Goal: Task Accomplishment & Management: Use online tool/utility

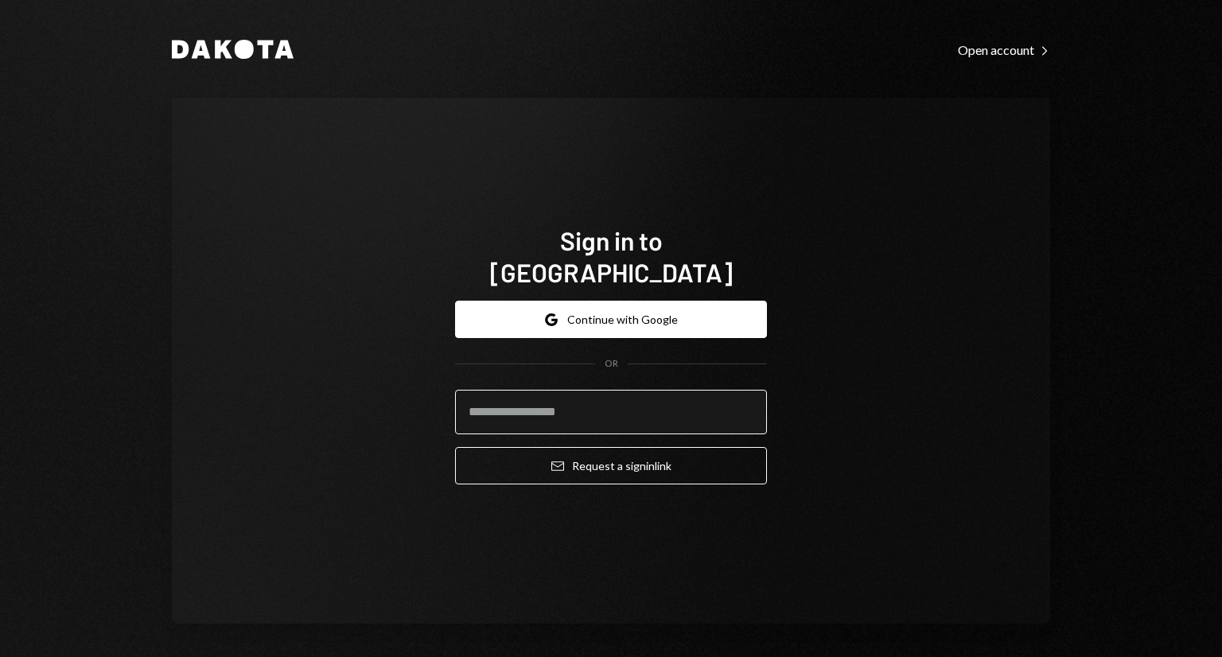
click at [588, 390] on input "email" at bounding box center [611, 412] width 312 height 45
type input "**********"
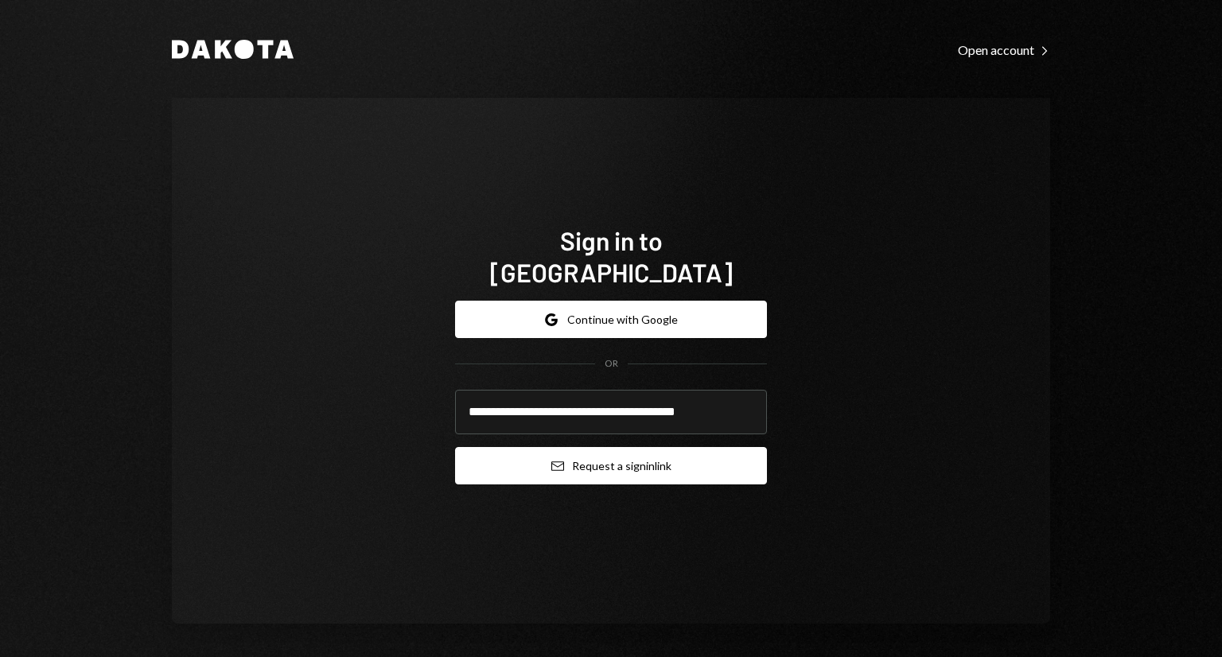
click at [551, 460] on icon "Email" at bounding box center [557, 466] width 13 height 13
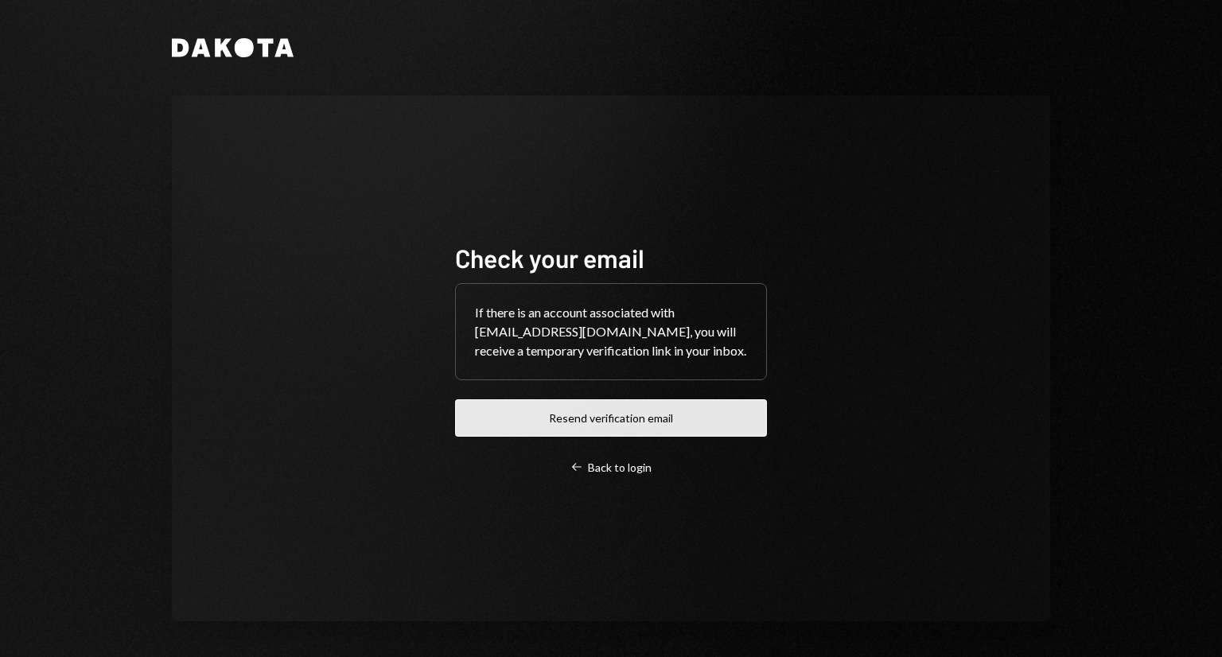
click at [667, 435] on button "Resend verification email" at bounding box center [611, 417] width 312 height 37
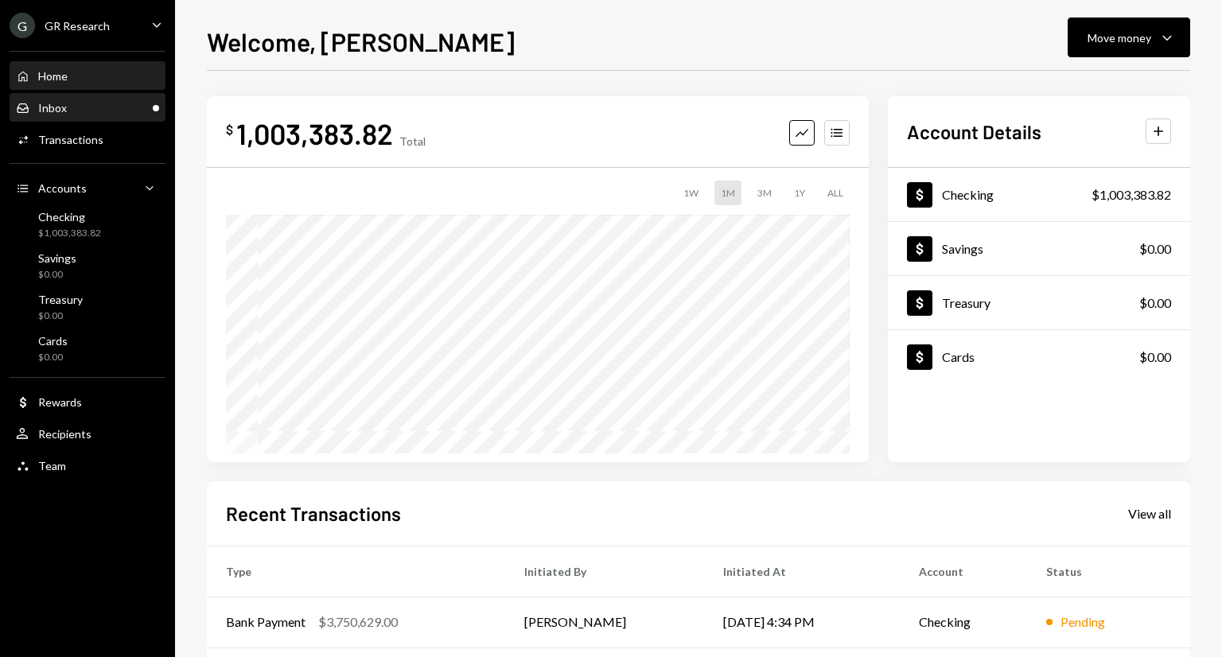
click at [49, 109] on div "Inbox" at bounding box center [52, 108] width 29 height 14
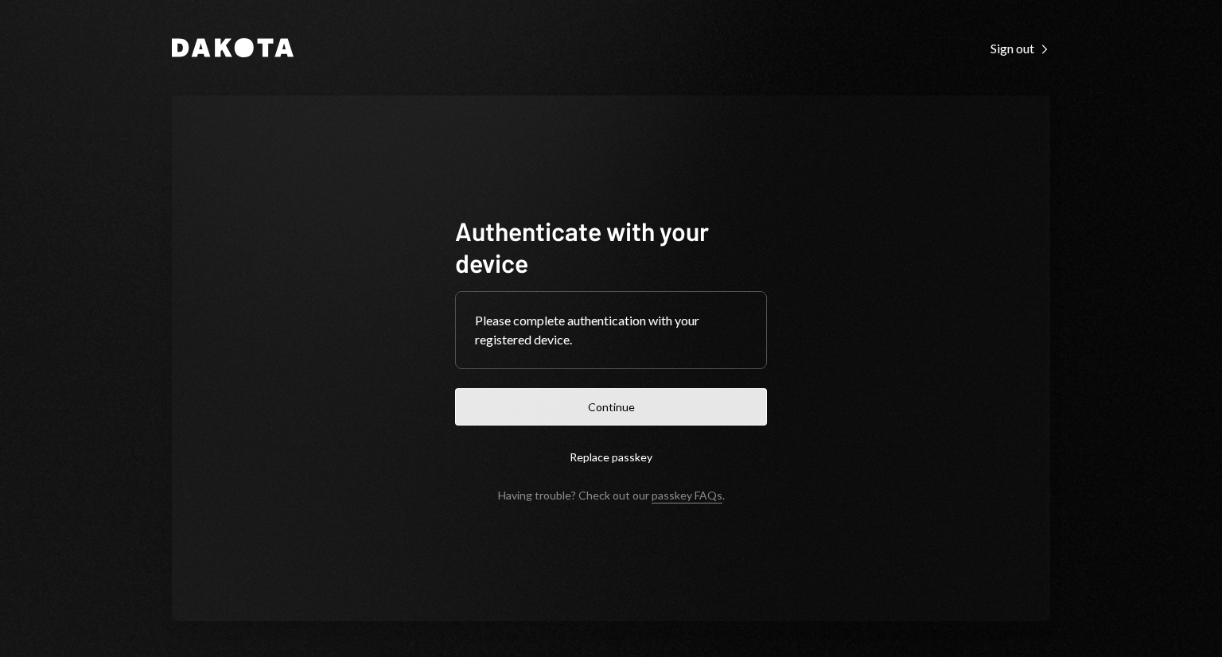
click at [597, 415] on button "Continue" at bounding box center [611, 406] width 312 height 37
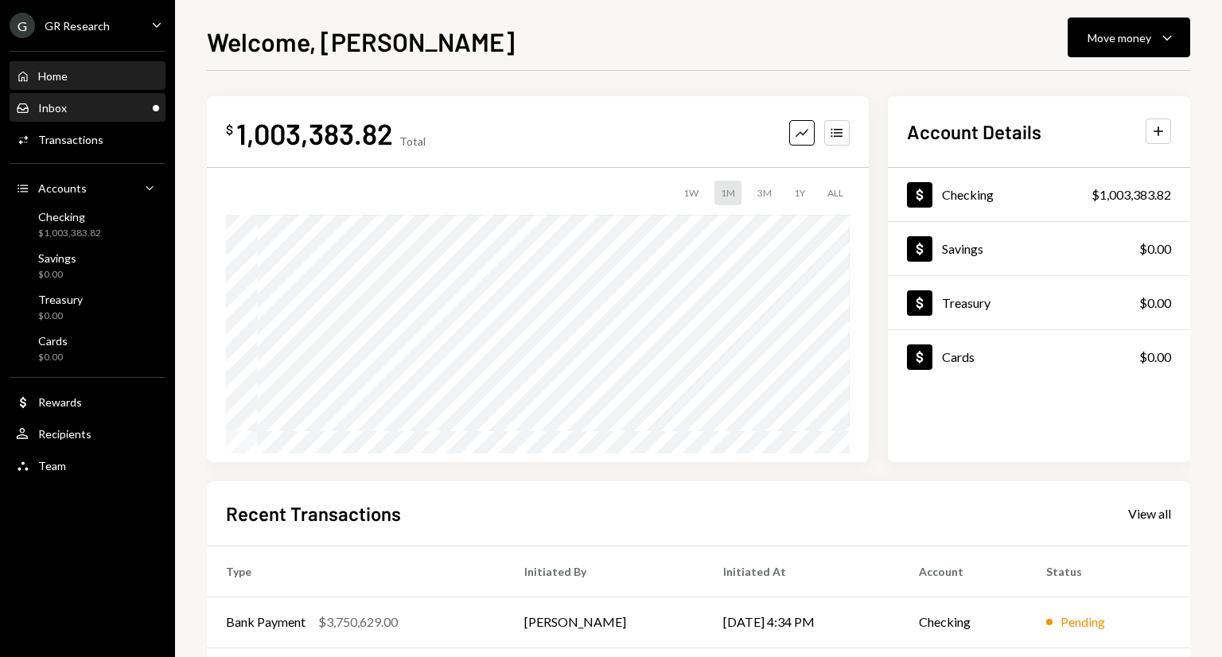
click at [76, 115] on div "Inbox Inbox" at bounding box center [87, 108] width 143 height 14
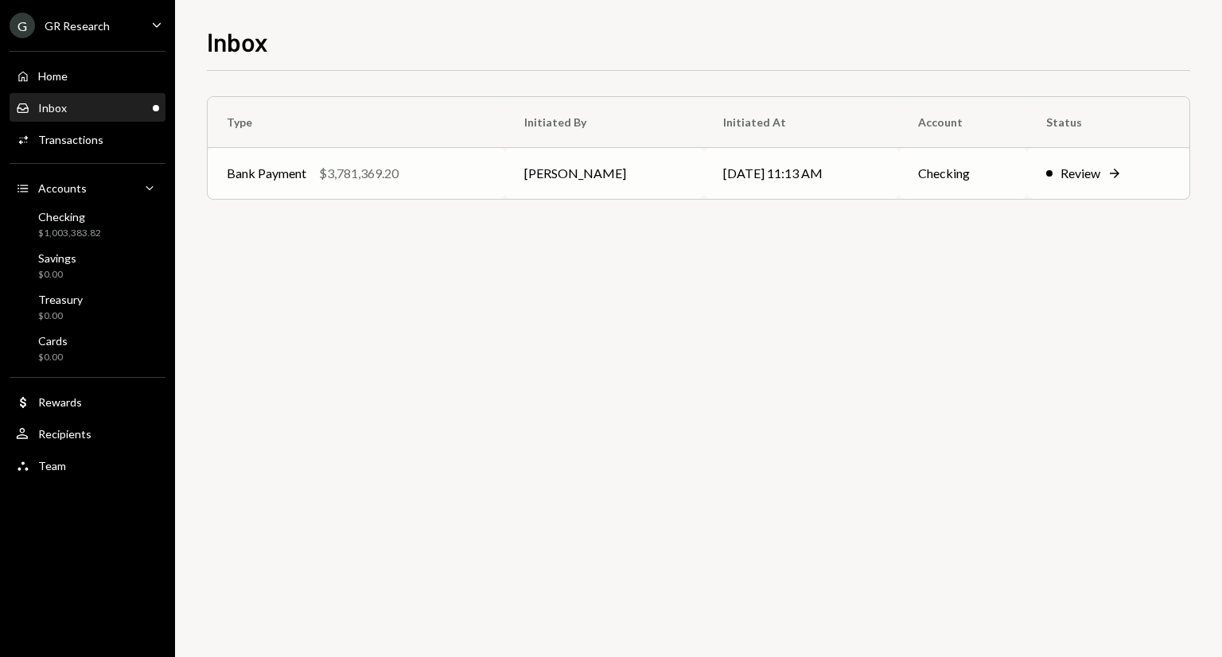
click at [477, 169] on div "Bank Payment $3,781,369.20" at bounding box center [356, 173] width 259 height 19
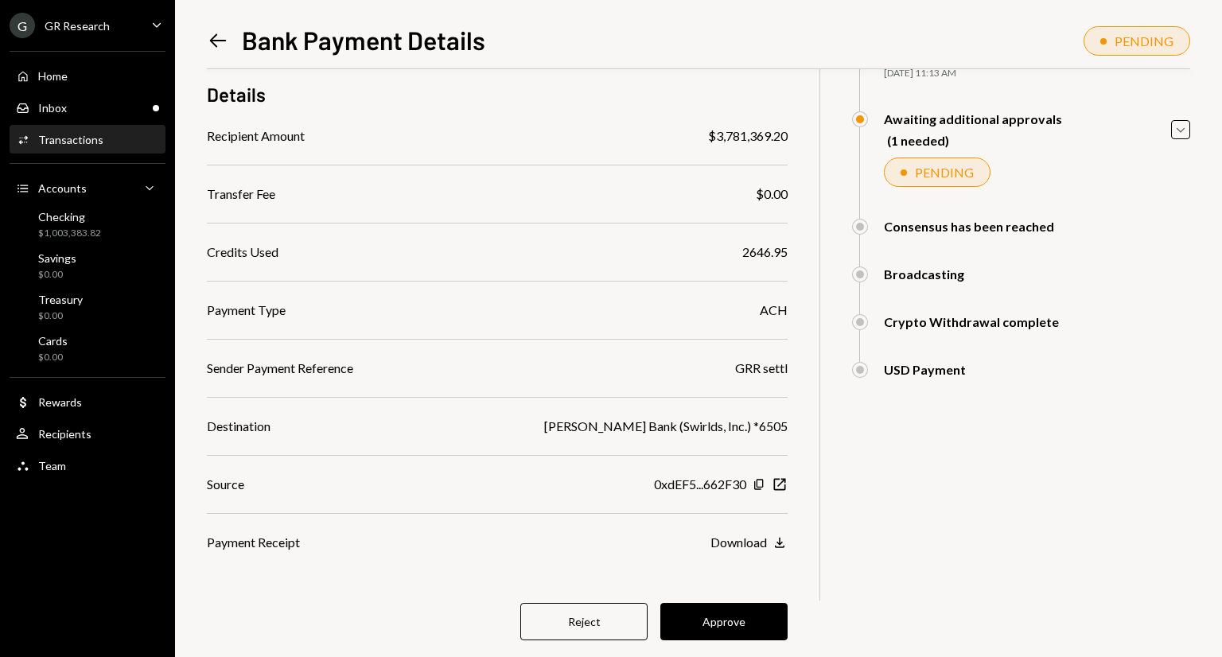
scroll to position [159, 0]
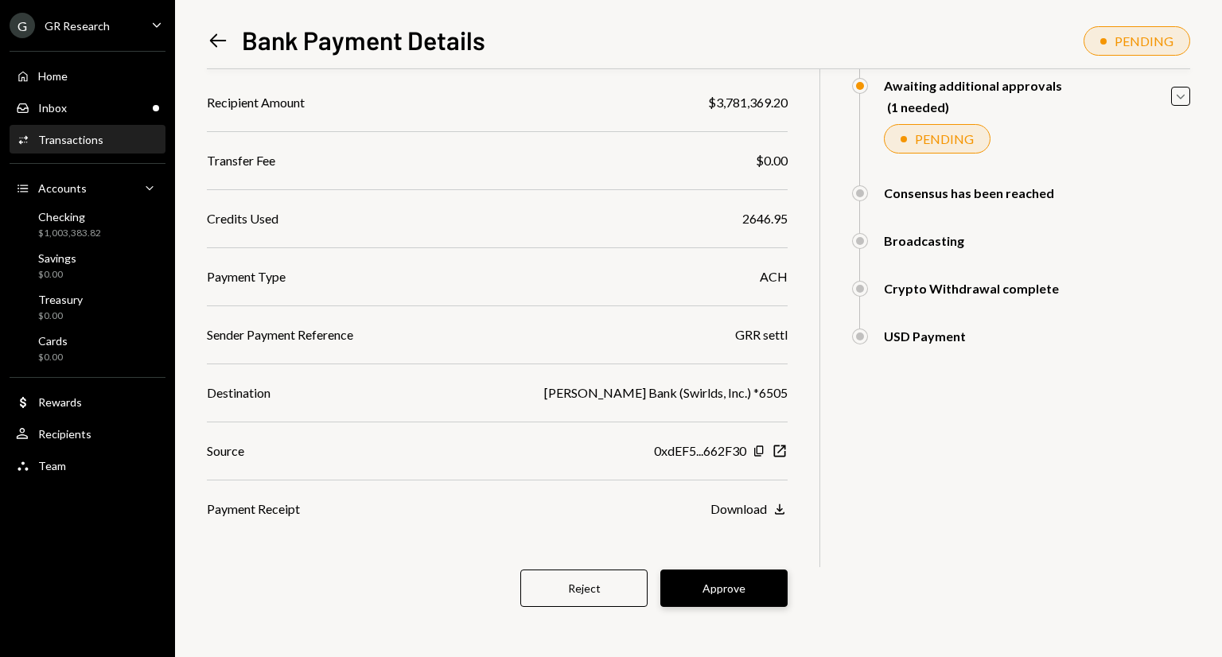
click at [730, 584] on button "Approve" at bounding box center [723, 588] width 127 height 37
